Goal: Complete application form

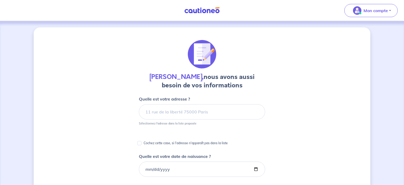
click at [162, 108] on input at bounding box center [202, 111] width 126 height 15
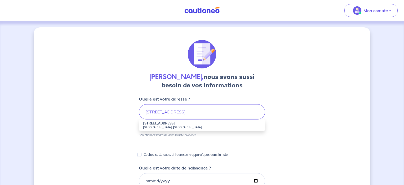
click at [154, 124] on strong "[STREET_ADDRESS]" at bounding box center [159, 123] width 32 height 4
type input "[STREET_ADDRESS]"
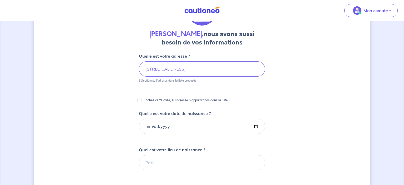
scroll to position [44, 0]
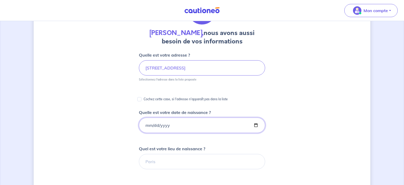
click at [149, 125] on input "Quelle est votre date de naissance ?" at bounding box center [202, 125] width 126 height 15
type input "[DATE]"
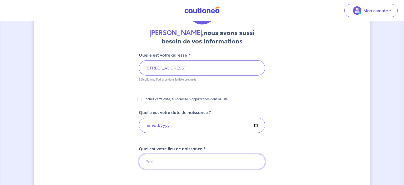
click at [149, 162] on input "Quel est votre lieu de naissance ?" at bounding box center [202, 161] width 126 height 15
type input "[GEOGRAPHIC_DATA]"
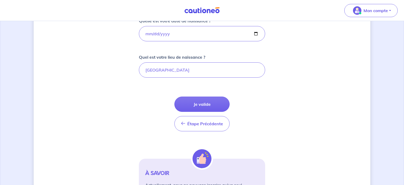
scroll to position [135, 0]
click at [201, 102] on button "Je valide" at bounding box center [201, 104] width 55 height 15
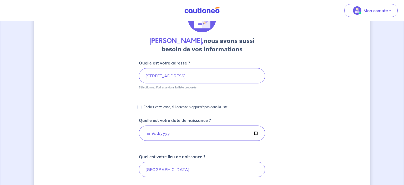
scroll to position [0, 0]
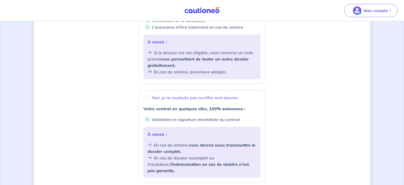
scroll to position [143, 0]
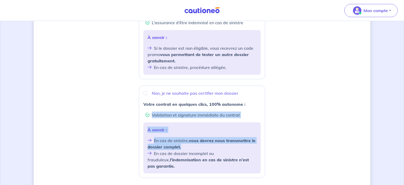
drag, startPoint x: 152, startPoint y: 114, endPoint x: 193, endPoint y: 148, distance: 53.5
click at [193, 148] on div "Non, je ne souhaite pas certifier mon dossier Votre contrat en quelques clics, …" at bounding box center [202, 132] width 126 height 92
radio input "true"
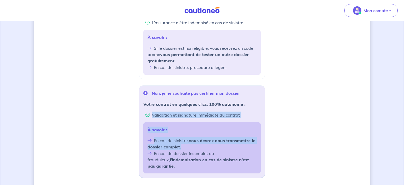
click at [193, 148] on li "En cas de sinistre, vous devrez nous transmettre le dossier complet." at bounding box center [202, 143] width 109 height 13
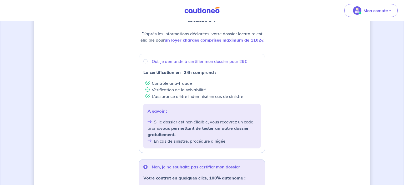
scroll to position [65, 0]
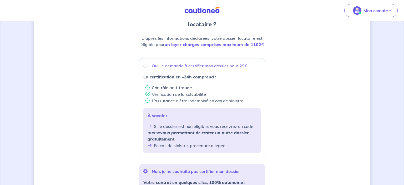
click at [199, 98] on li "L’assurance d’être indemnisé en cas de sinistre" at bounding box center [202, 100] width 115 height 7
radio input "true"
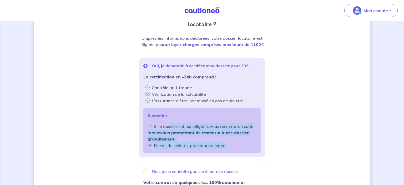
drag, startPoint x: 170, startPoint y: 126, endPoint x: 230, endPoint y: 150, distance: 64.3
click at [230, 150] on div "À savoir : Si le dossier est non éligible, vous recevrez un code promo vous per…" at bounding box center [201, 130] width 117 height 45
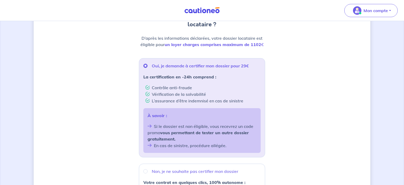
click at [230, 150] on div "À savoir : Si le dossier est non éligible, vous recevrez un code promo vous per…" at bounding box center [201, 130] width 117 height 45
click at [278, 121] on div "Souhaitez-vous faire certifier votre dossier locataire ? D’après les informatio…" at bounding box center [202, 145] width 337 height 366
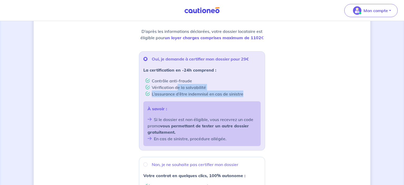
drag, startPoint x: 178, startPoint y: 87, endPoint x: 247, endPoint y: 94, distance: 69.0
click at [247, 94] on ul "Contrôle anti-fraude Vérification de la solvabilité L’assurance d’être indemnis…" at bounding box center [201, 87] width 117 height 20
click at [247, 94] on li "L’assurance d’être indemnisé en cas de sinistre" at bounding box center [202, 93] width 115 height 7
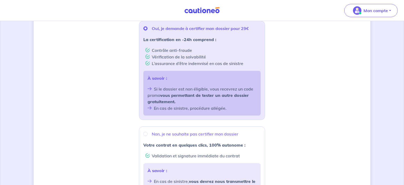
scroll to position [208, 0]
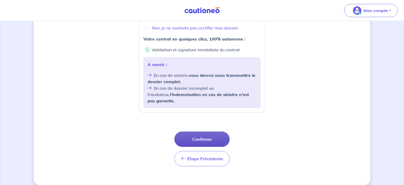
click at [209, 132] on button "Confirmer" at bounding box center [201, 139] width 55 height 15
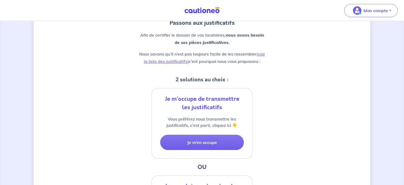
scroll to position [84, 0]
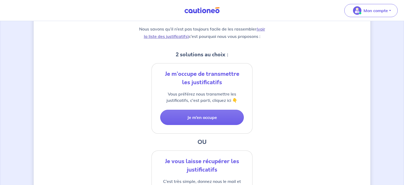
click at [155, 36] on link "(voir la liste des justificatifs)" at bounding box center [204, 32] width 121 height 13
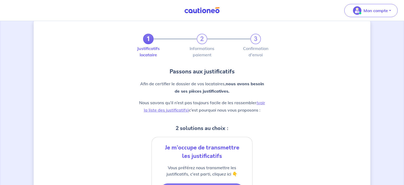
scroll to position [0, 0]
